Goal: Information Seeking & Learning: Learn about a topic

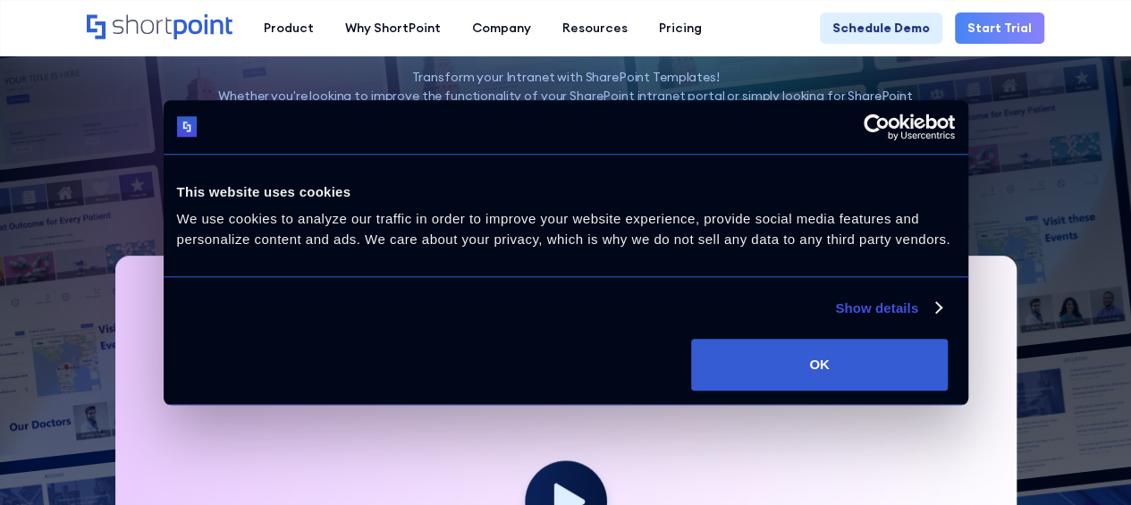
scroll to position [250, 0]
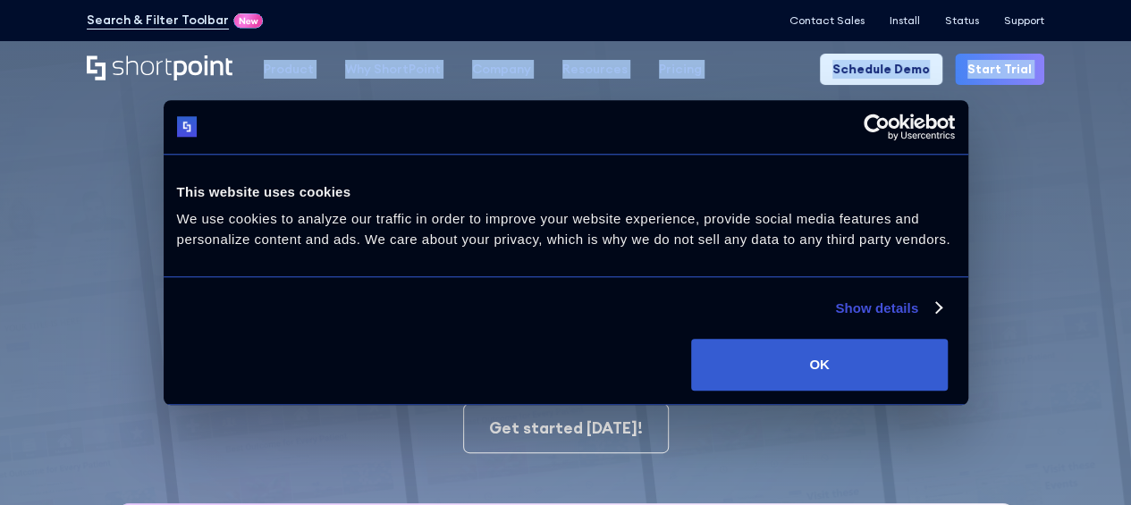
click at [1131, 39] on html "Consent Details [#IABV2SETTINGS#] About This website uses cookies We use cookie…" at bounding box center [565, 252] width 1131 height 505
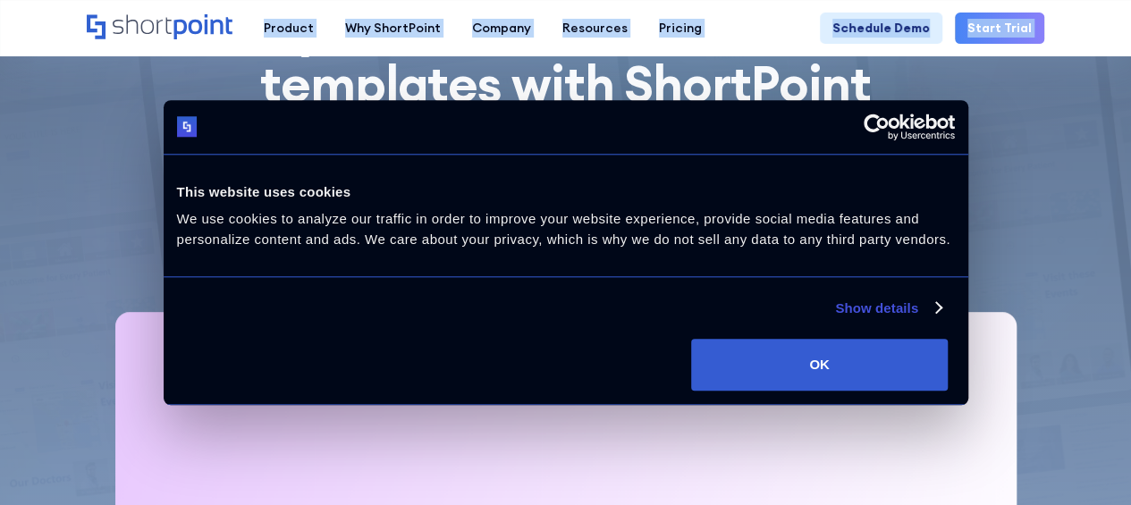
scroll to position [292, 0]
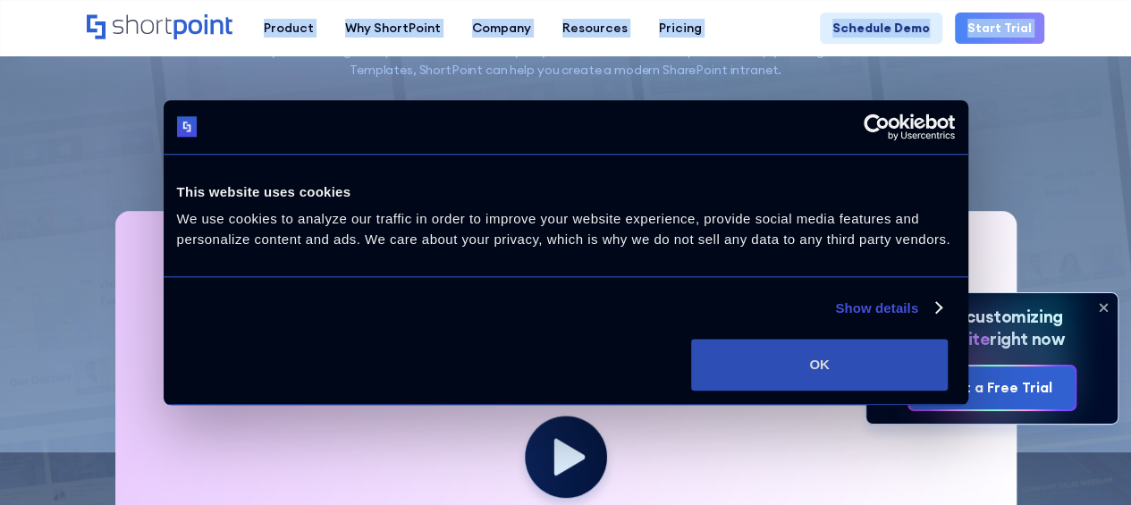
click at [948, 372] on button "OK" at bounding box center [819, 365] width 257 height 52
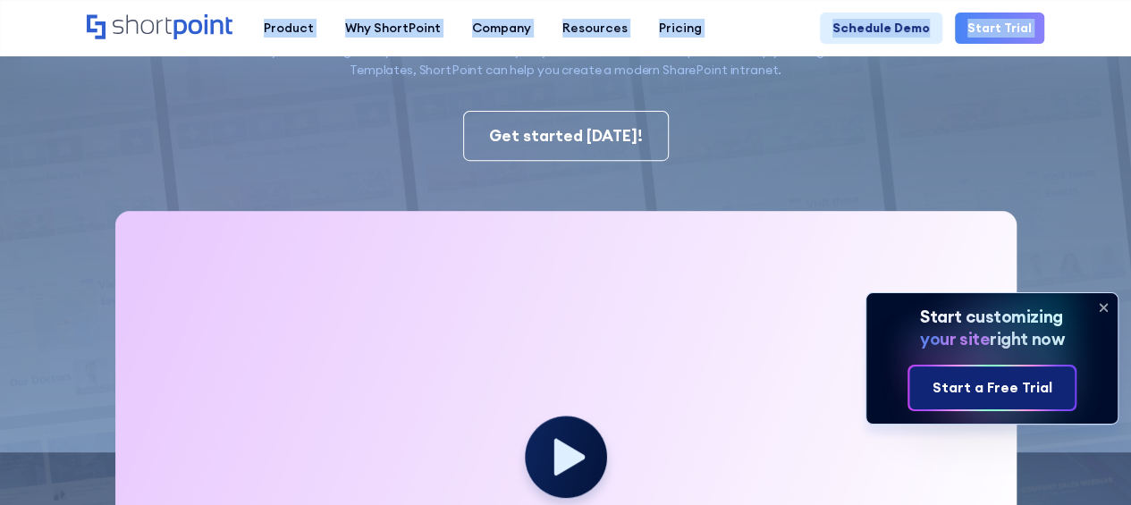
scroll to position [0, 0]
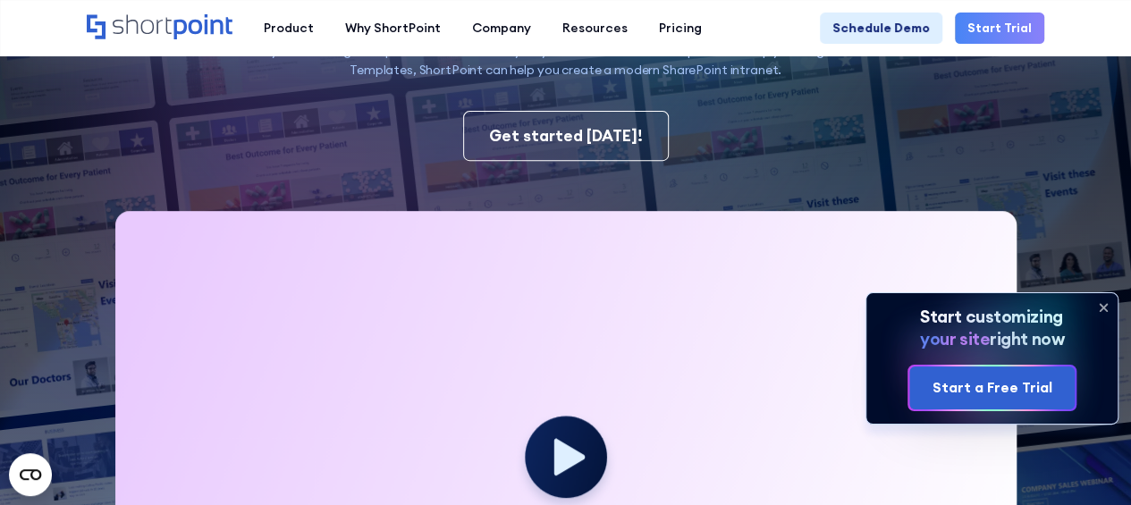
click at [1102, 309] on icon at bounding box center [1103, 307] width 7 height 7
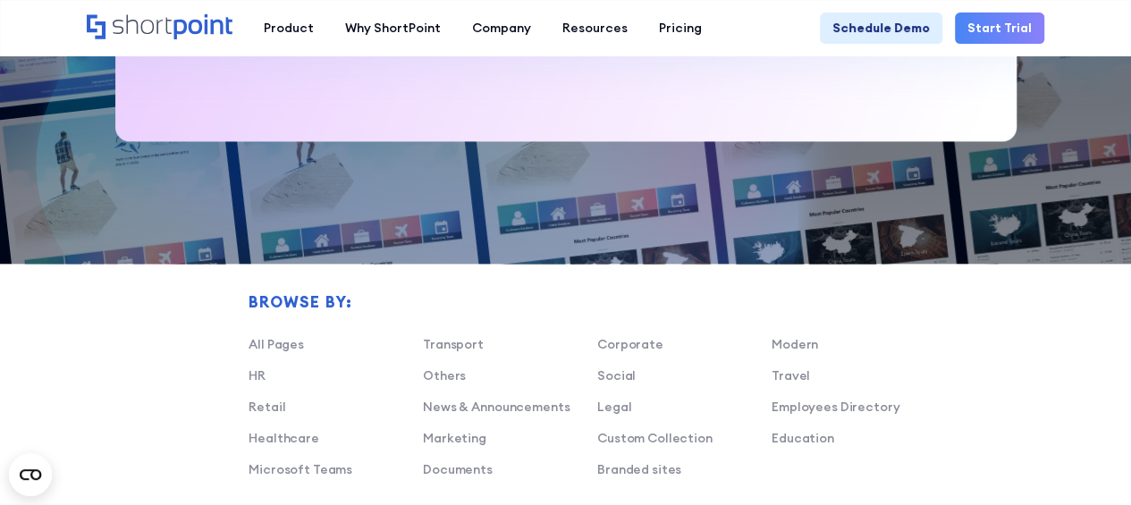
scroll to position [936, 0]
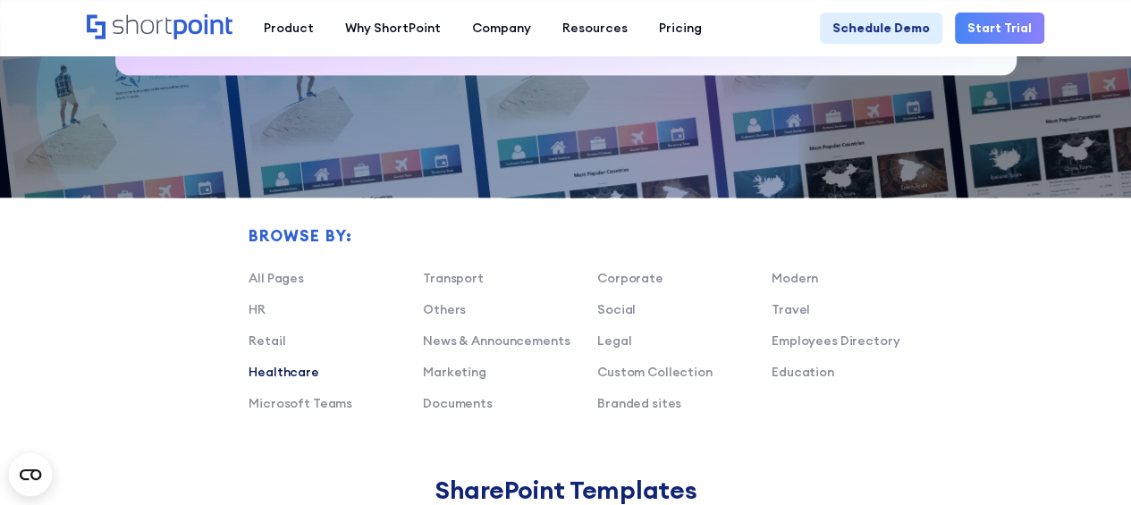
click at [293, 370] on link "Healthcare" at bounding box center [284, 372] width 71 height 16
click at [279, 369] on link "Healthcare" at bounding box center [284, 372] width 71 height 16
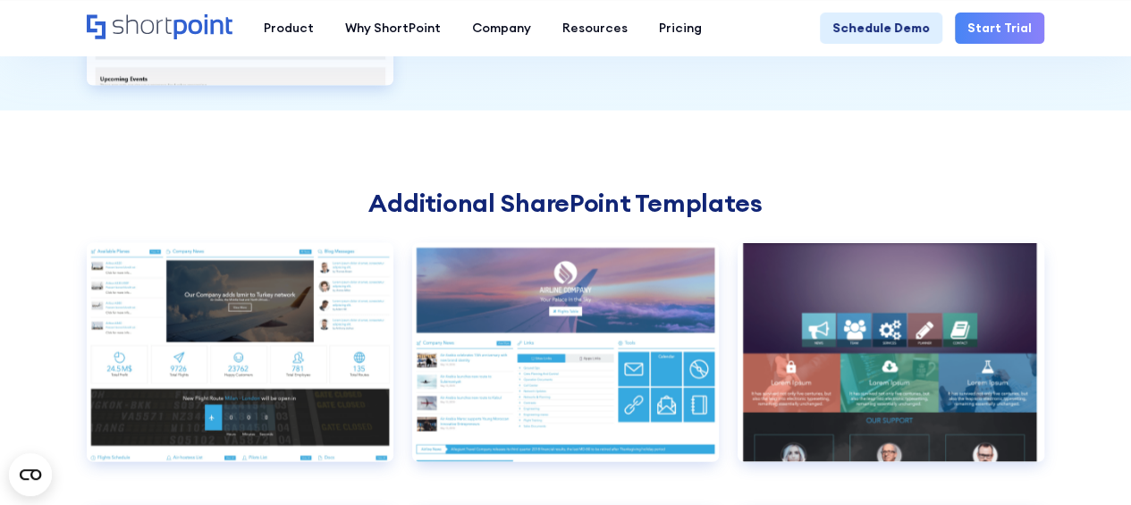
scroll to position [1662, 0]
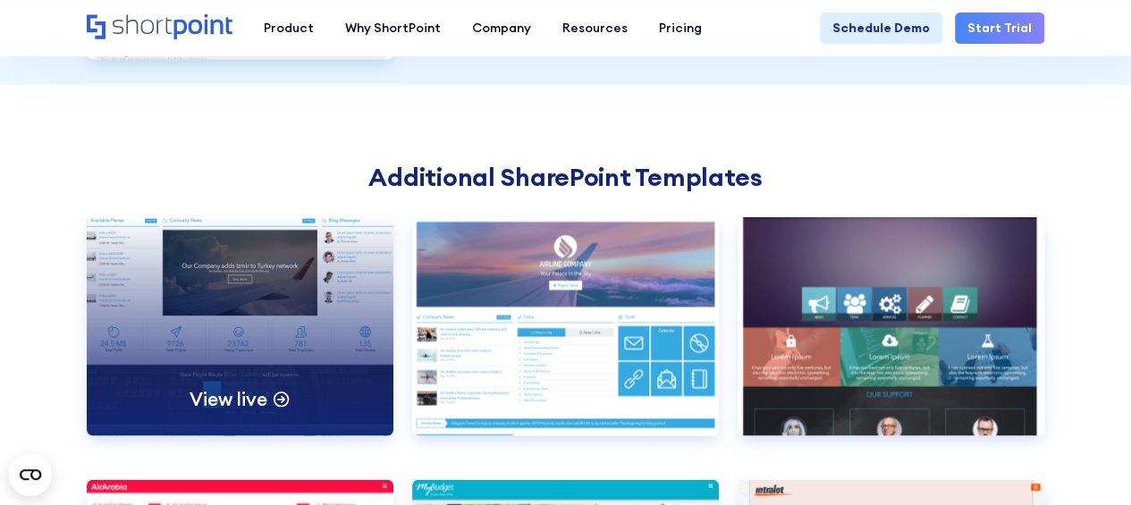
click at [204, 317] on div "View live" at bounding box center [240, 325] width 307 height 219
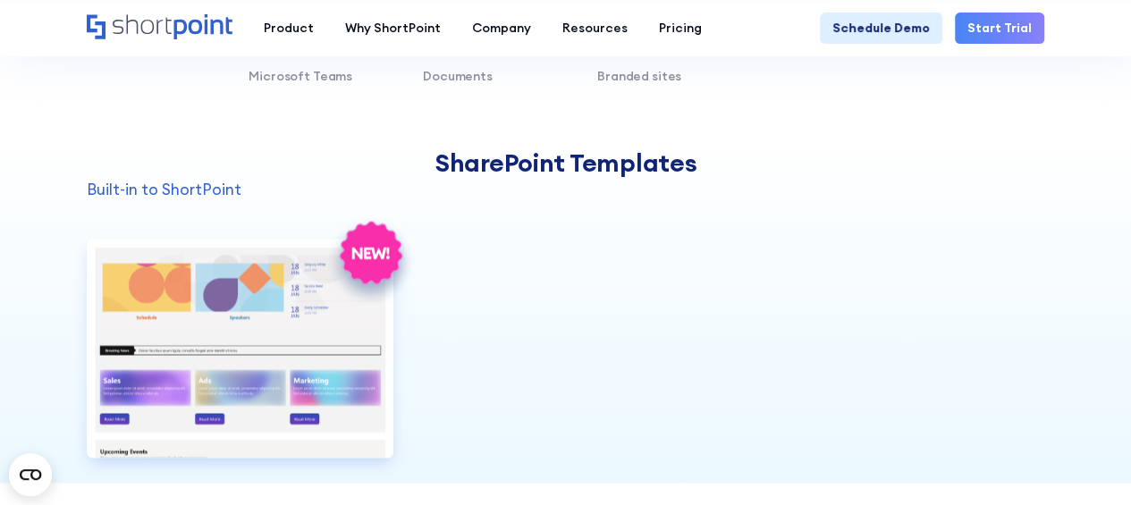
scroll to position [1184, 0]
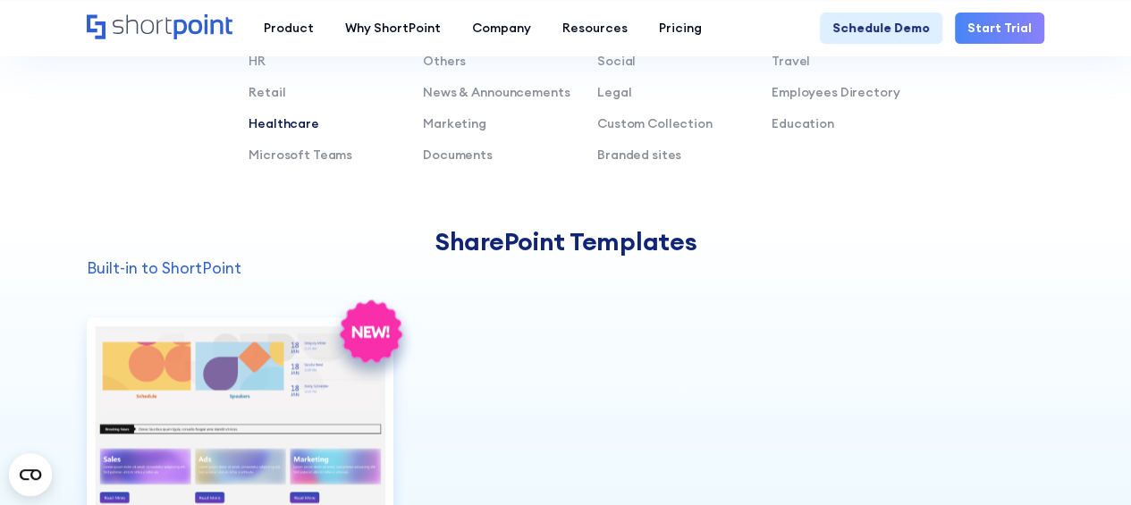
click at [274, 122] on link "Healthcare" at bounding box center [284, 123] width 71 height 16
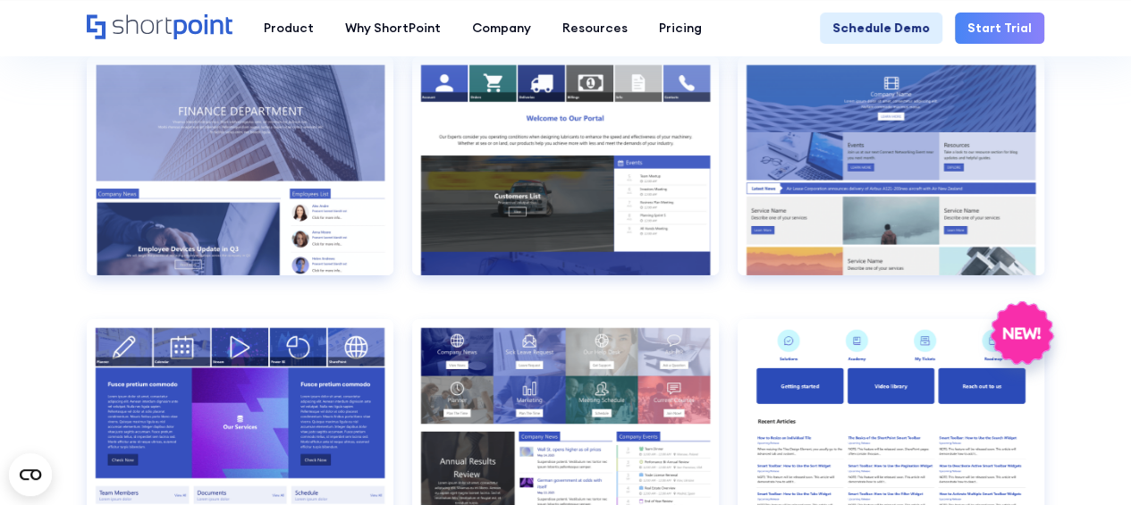
scroll to position [3039, 0]
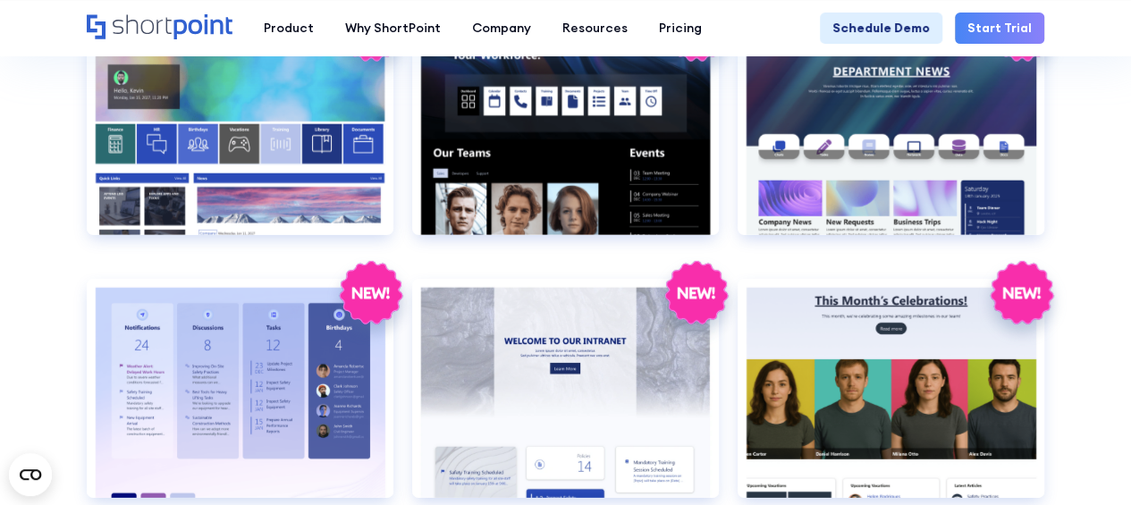
scroll to position [2655, 0]
